Goal: Use online tool/utility: Utilize a website feature to perform a specific function

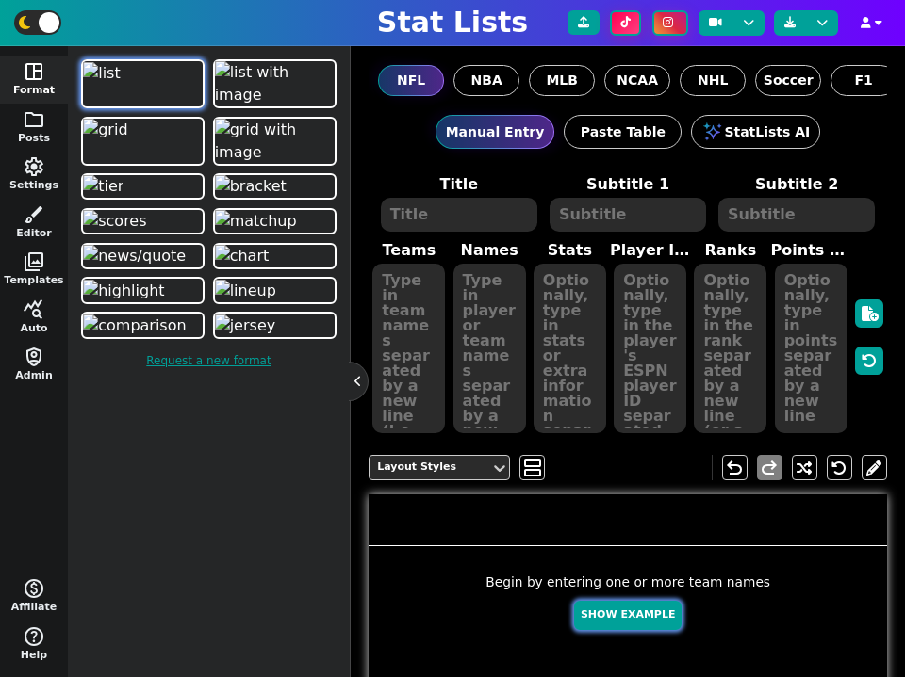
click at [633, 617] on button "Show Example" at bounding box center [627, 615] width 107 height 29
type textarea "Example Post"
type textarea "Random"
type textarea "BUF KC DET MIA SF GB JAX DAL [PERSON_NAME]"
type textarea "[PERSON_NAME] [PERSON_NAME] [PERSON_NAME] [PERSON_NAME] [PERSON_NAME] [PERSON_N…"
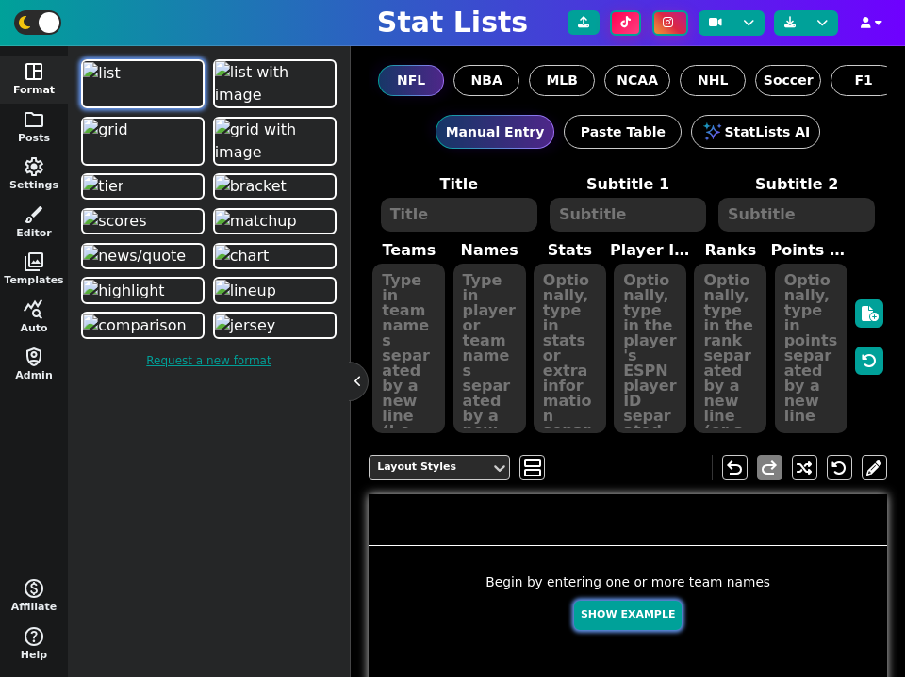
type textarea "589 562 526 491 489 401 311 264 262 160"
type textarea "3918298 3139477 3046779 4241479 4361741 4036378 4360310 2577417 3052587 4432577"
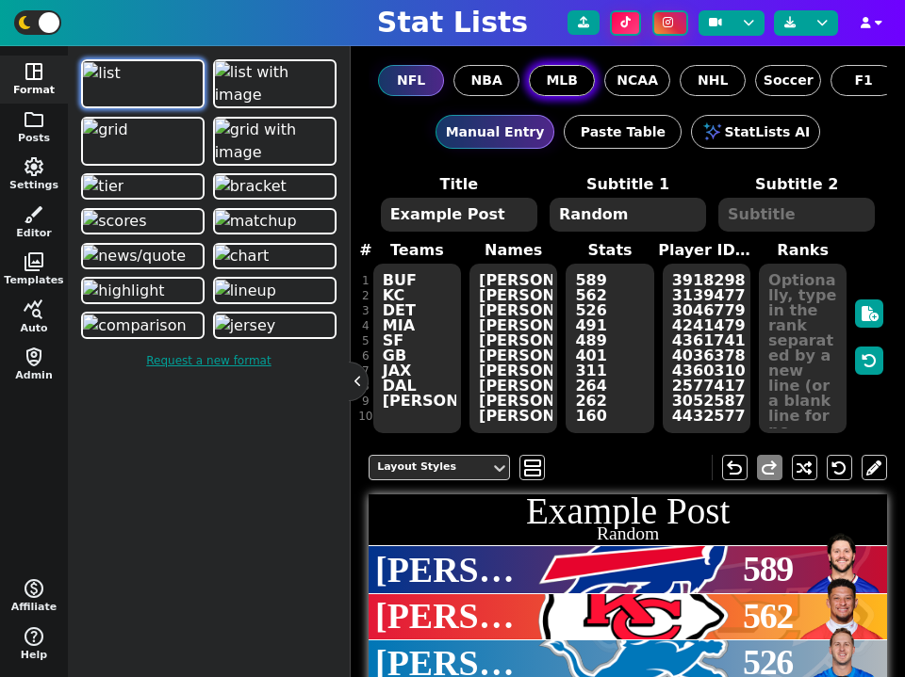
click at [565, 78] on span "MLB" at bounding box center [562, 81] width 32 height 20
click at [0, 0] on input "MLB" at bounding box center [0, 0] width 0 height 0
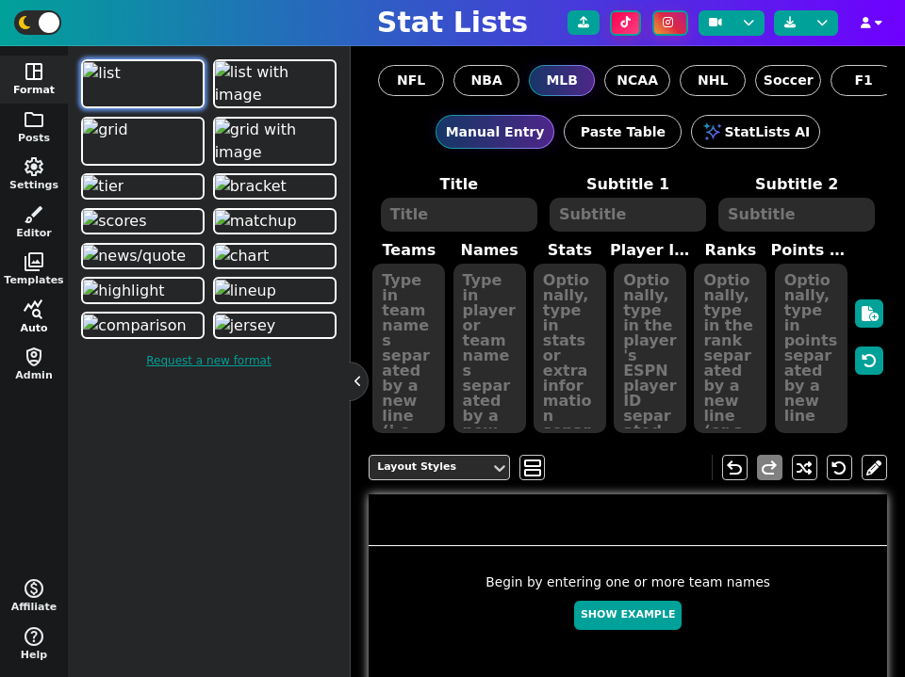
click at [27, 306] on span "query_stats" at bounding box center [34, 310] width 23 height 23
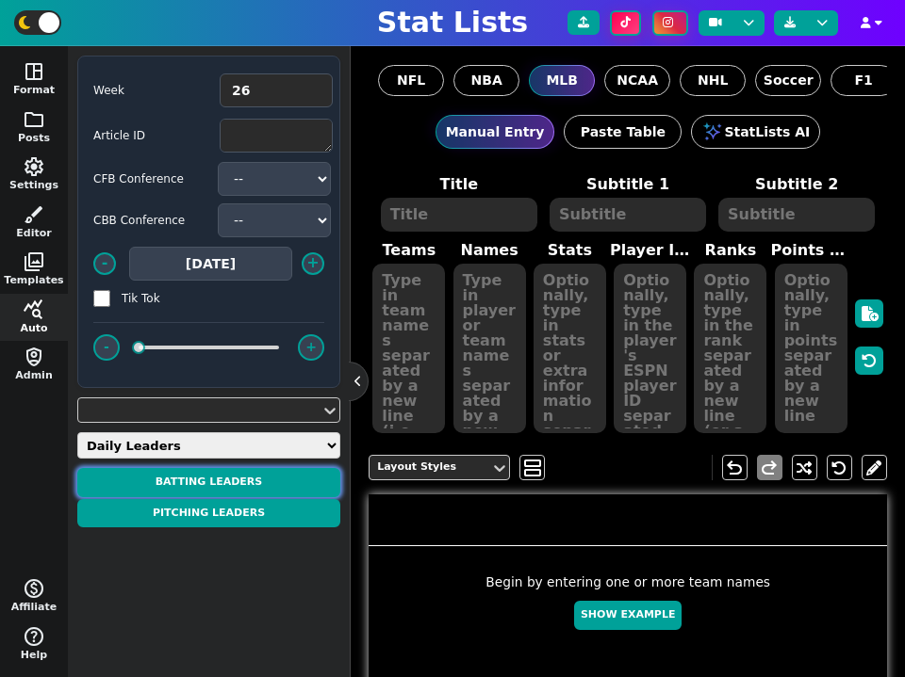
click at [220, 478] on button "BATTING LEADERS" at bounding box center [208, 482] width 263 height 29
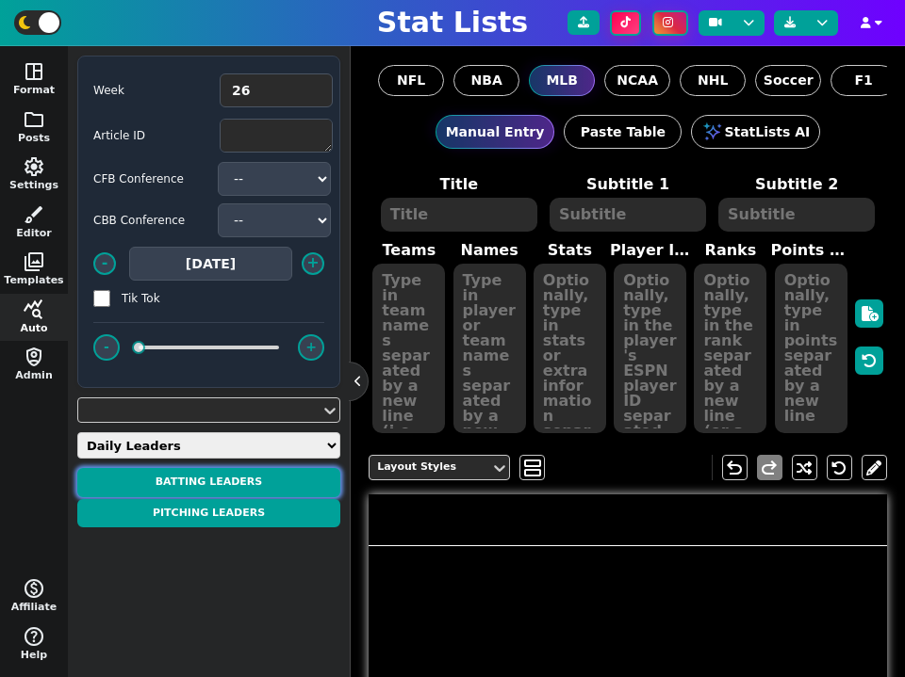
type textarea "BATTING LEADERS"
type textarea "[DATE]"
type textarea "LAD NYY LAD LAD CHC"
type textarea "[PERSON_NAME] [PERSON_NAME] [PERSON_NAME] [PERSON_NAME] [PERSON_NAME]"
type textarea "2/2, 1 HR, 1 R, 3 RBIS 2/3, 1 HR, 1 R, 1 RBIS 1/2, 1 HR, 1 R, 1 RBIS 1/2, 1 HR,…"
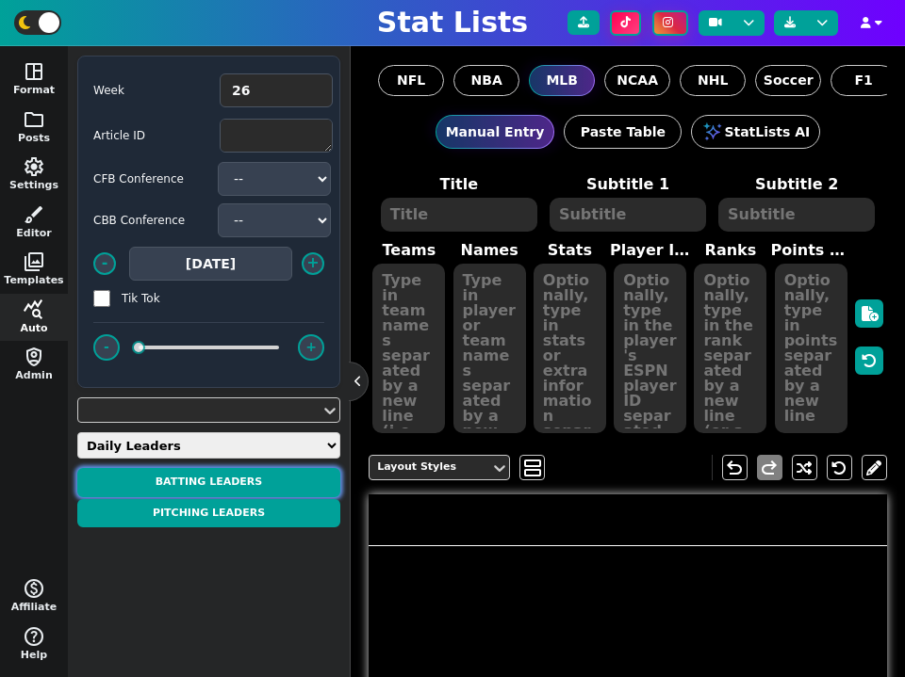
type textarea "33377 42547 39907 39832 4142424"
type textarea "9.0 PTS 6.0 PTS 5.0 PTS 5.0 PTS 5.0 PTS"
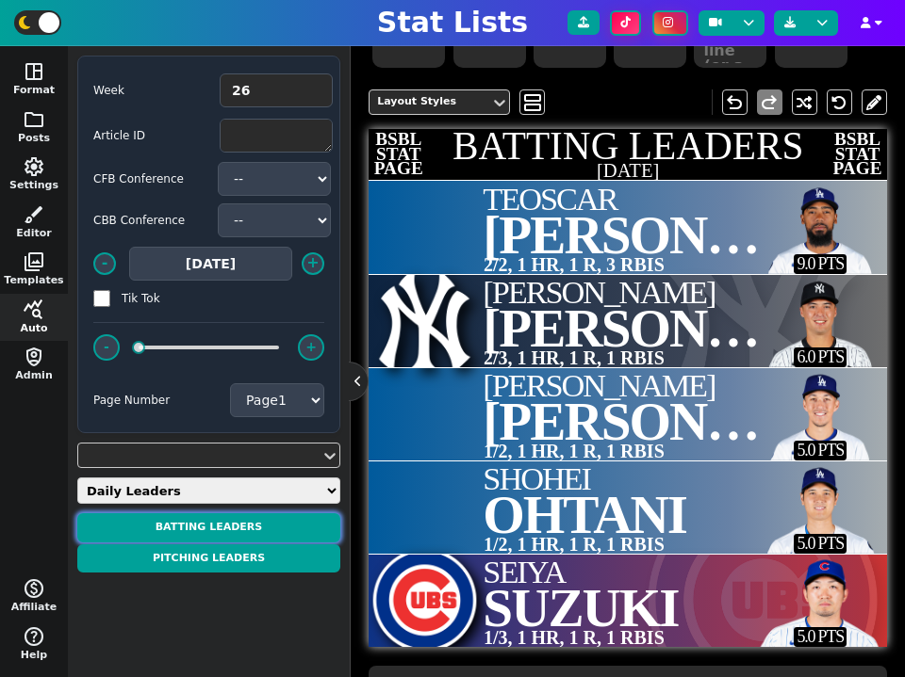
scroll to position [377, 0]
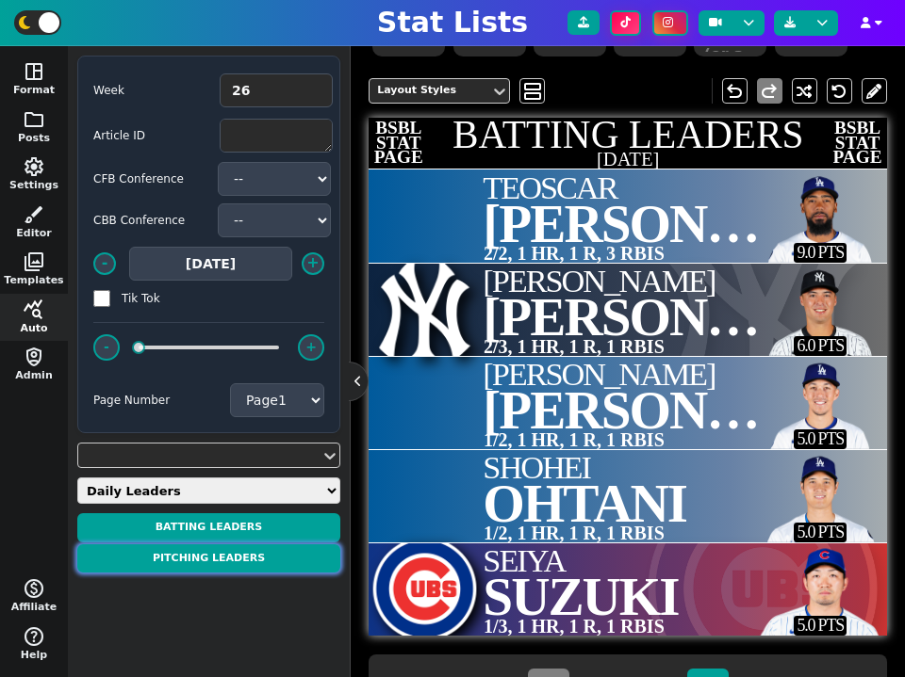
click at [239, 560] on button "PITCHING LEADERS" at bounding box center [208, 559] width 263 height 29
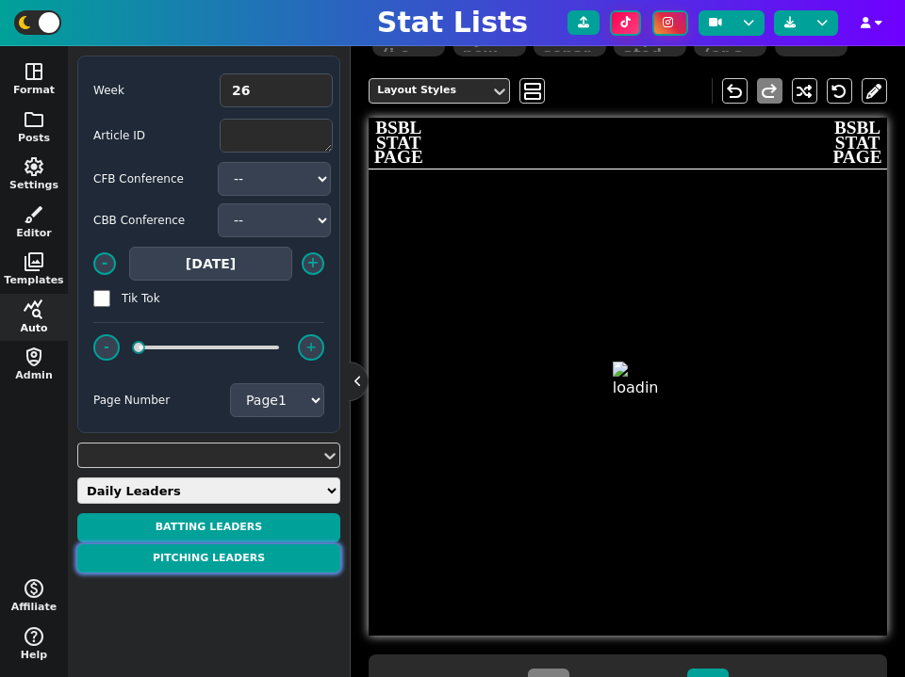
type textarea "PITCHING LEADERS"
type textarea "[DATE]"
type textarea "DET BOS CLE NYY LAD"
type textarea "[PERSON_NAME] [PERSON_NAME] [PERSON_NAME] [PERSON_NAME]"
type textarea "7.2 IP, 3 H, 1 R, 1 ER, 3 BB, 14 K, WIN 7.2 IP, 4 H, 1 R, 1 ER, 0 BB, 11 K, WIN…"
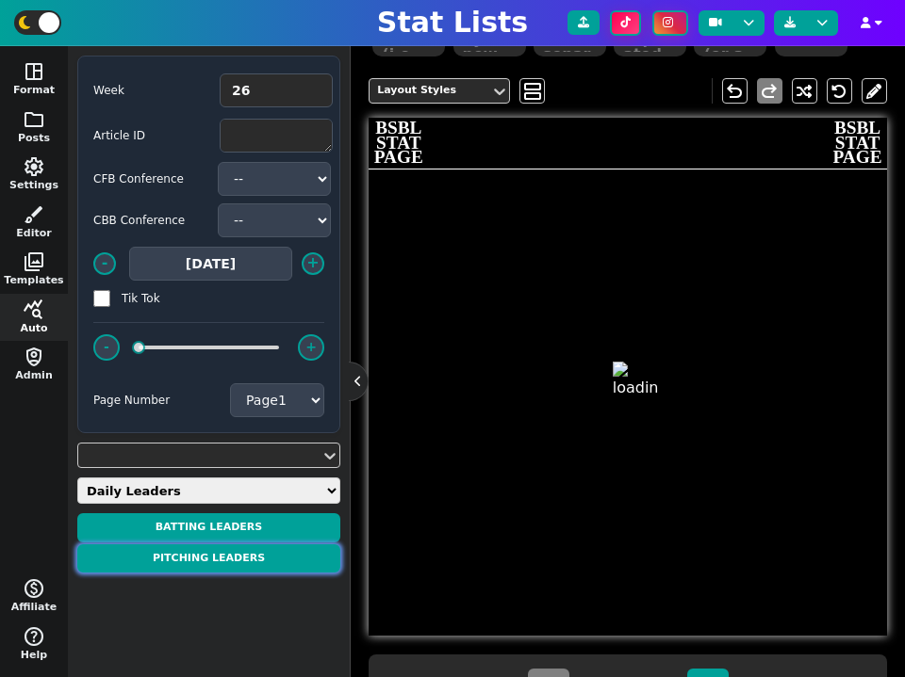
type textarea "42409 4297835 4345076 32685 33748"
type textarea "29.6 PTS 28.6 PTS 18.0 PTS 17.3 PTS 16.0 PTS"
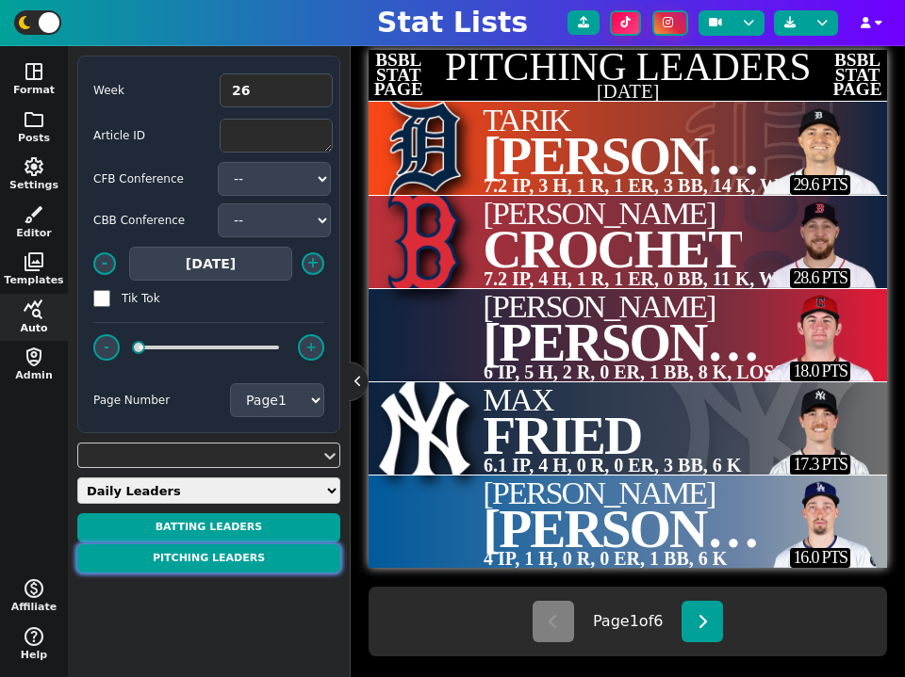
scroll to position [443, 0]
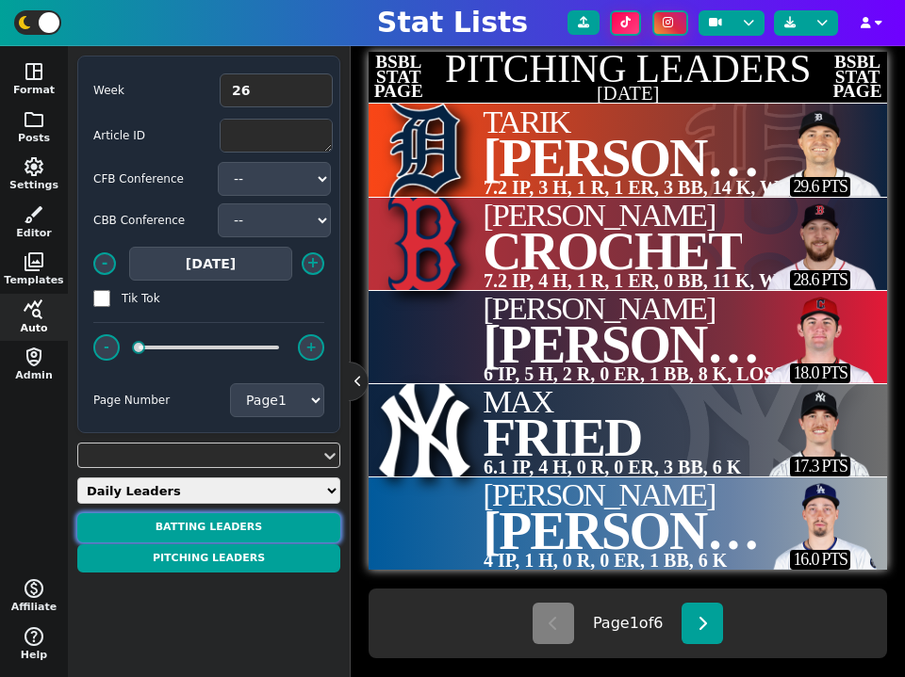
click at [259, 520] on button "BATTING LEADERS" at bounding box center [208, 528] width 263 height 29
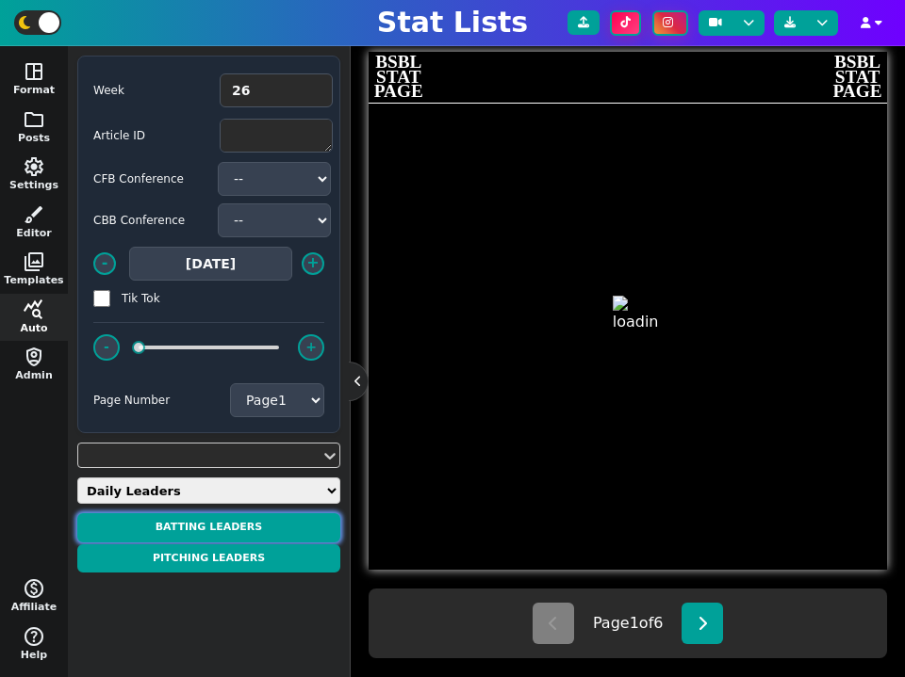
type textarea "BATTING LEADERS"
type textarea "[DATE]"
type textarea "LAD NYY LAD LAD CHC"
type textarea "[PERSON_NAME] [PERSON_NAME] [PERSON_NAME] [PERSON_NAME] [PERSON_NAME]"
type textarea "2/2, 1 HR, 1 R, 3 RBIS 2/3, 1 HR, 1 R, 1 RBIS 1/2, 1 HR, 1 R, 1 RBIS 1/2, 1 HR,…"
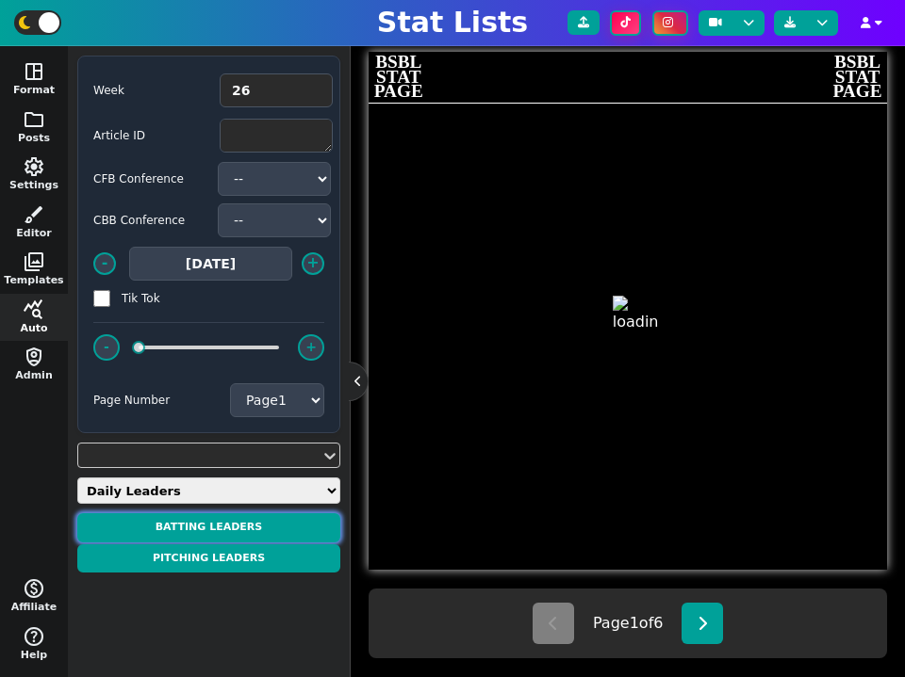
type textarea "33377 42547 39907 39832 4142424"
type textarea "9.0 PTS 6.0 PTS 5.0 PTS 5.0 PTS 5.0 PTS"
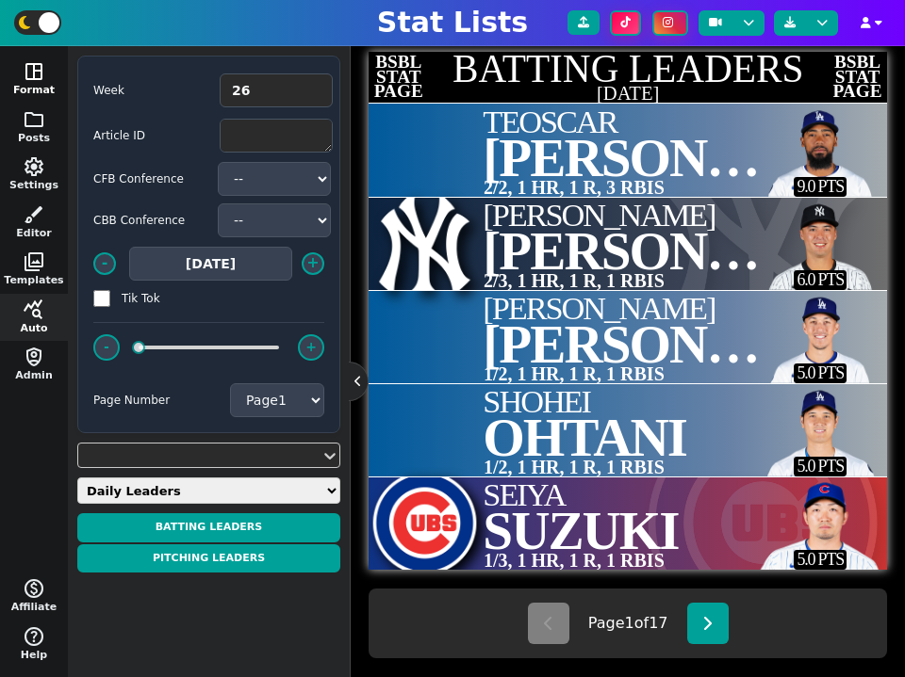
click at [35, 87] on button "space_dashboard Format" at bounding box center [34, 80] width 68 height 48
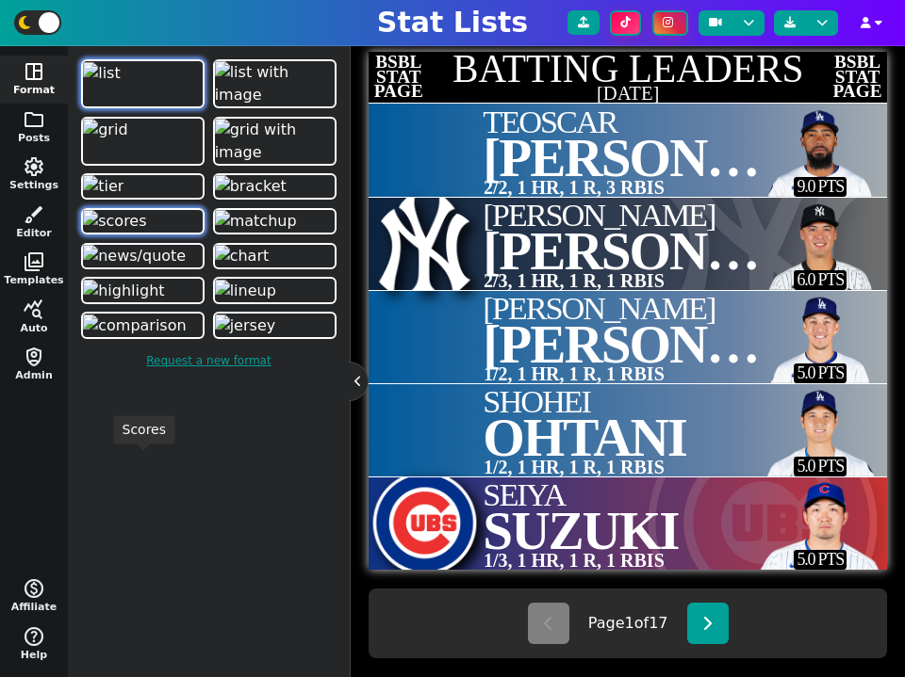
click at [146, 233] on img at bounding box center [114, 221] width 63 height 23
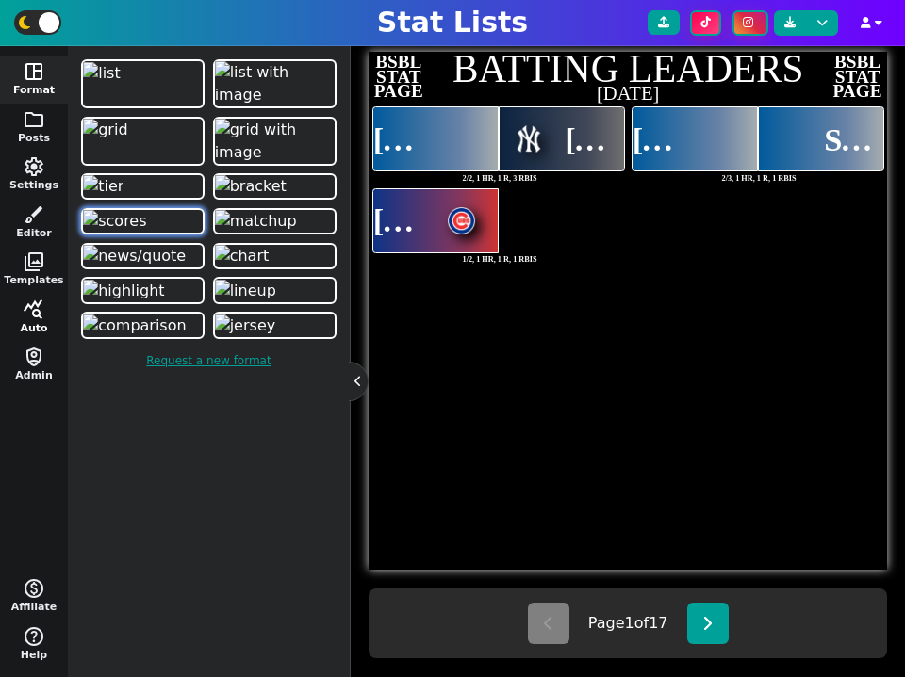
click at [27, 311] on span "query_stats" at bounding box center [34, 310] width 23 height 23
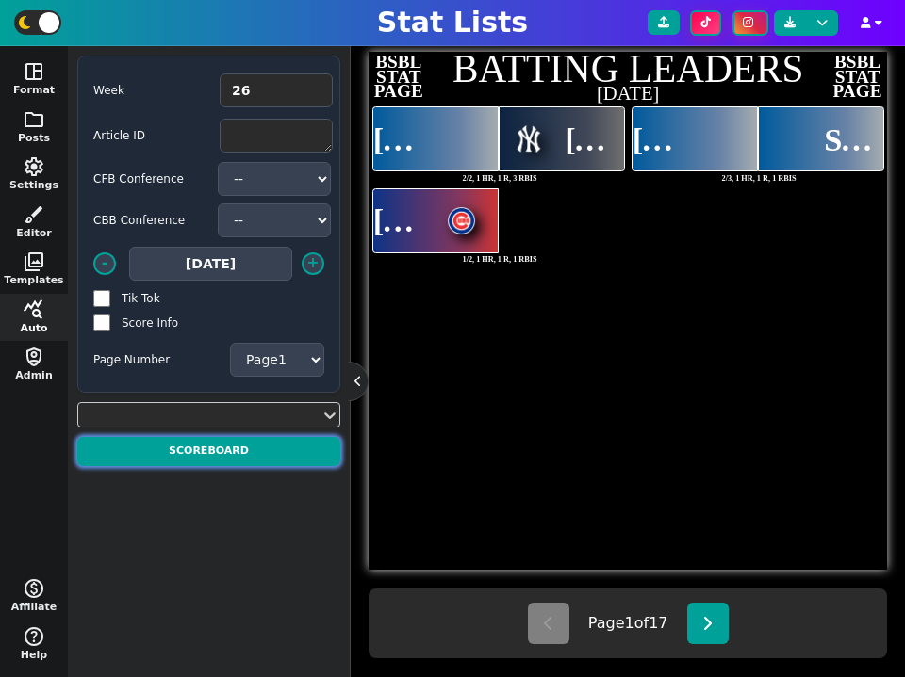
click at [249, 444] on button "Scoreboard" at bounding box center [208, 451] width 263 height 29
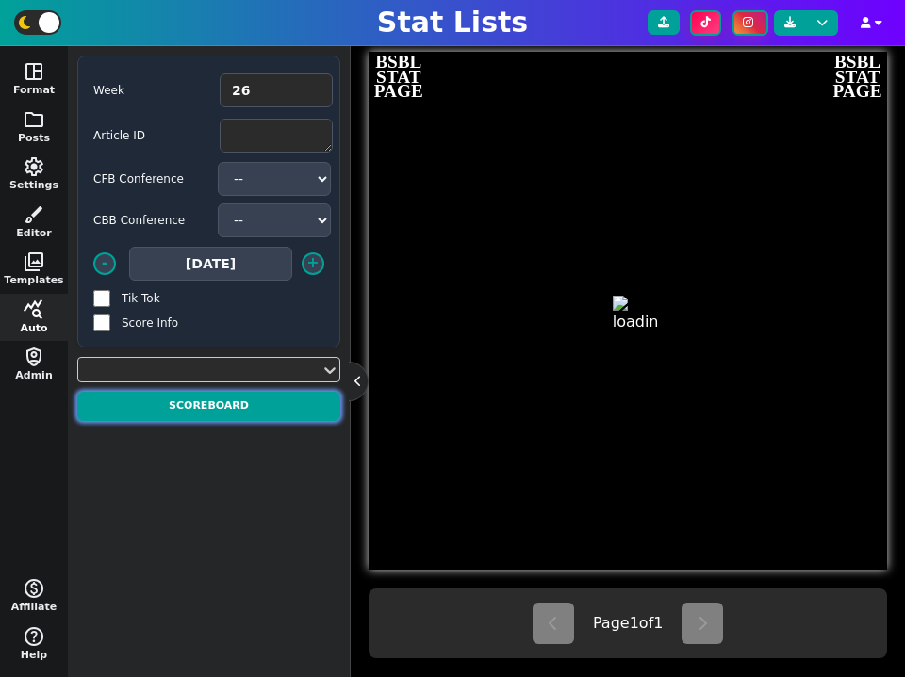
type textarea "SCOREBOARD"
type textarea "[DATE]"
type textarea "DET CLE SD CHC BOS NYY CIN LAD"
type textarea "2 1 1 3 3 1 0 5"
type textarea "ALWC - Game 1 - DET leads series 1-0 NLWC - Game 1 - CHC lead series 1-0 ALWC -…"
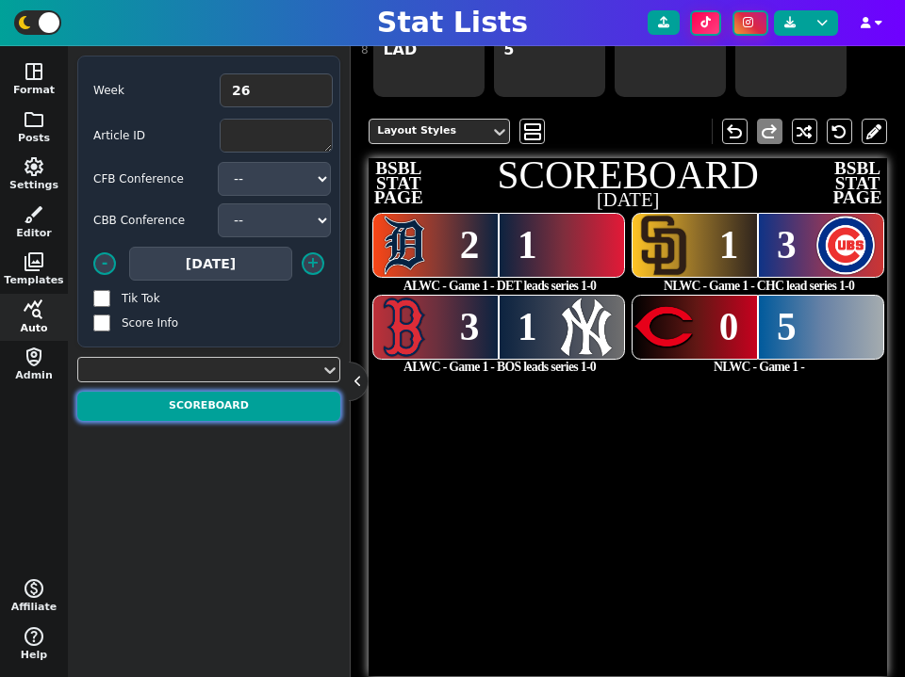
scroll to position [322, 0]
